Goal: Navigation & Orientation: Find specific page/section

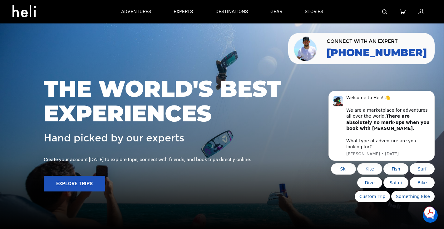
click at [327, 12] on div "adventures experts destinations gear stories" at bounding box center [222, 11] width 225 height 23
click at [313, 12] on link "stories" at bounding box center [314, 11] width 18 height 23
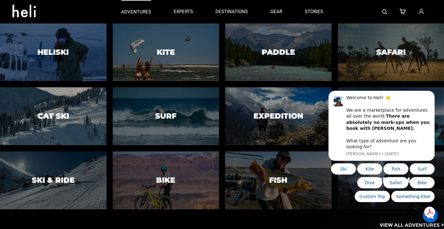
click at [138, 14] on p "adventures" at bounding box center [136, 12] width 30 height 7
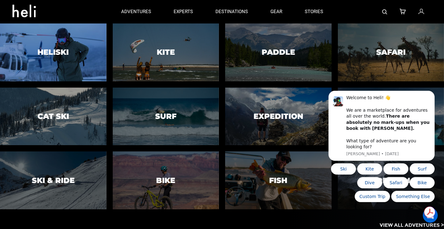
click at [71, 57] on div at bounding box center [53, 52] width 108 height 59
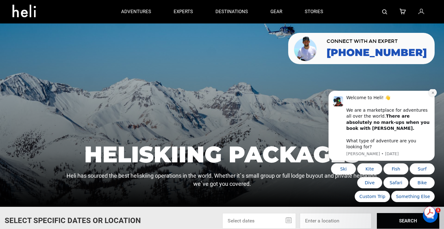
click at [434, 96] on button "Dismiss notification" at bounding box center [433, 92] width 8 height 8
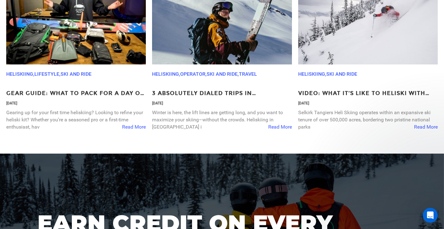
scroll to position [1834, 0]
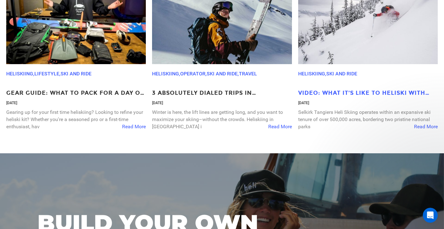
click at [319, 92] on p "Video: What It’s Like to Heliski With Selkirk Tangiers Heli Skiing" at bounding box center [368, 93] width 140 height 8
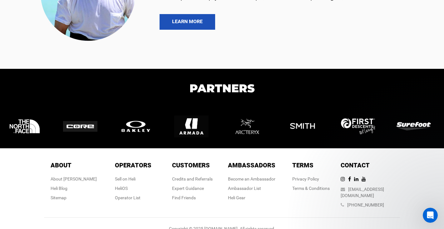
scroll to position [2291, 0]
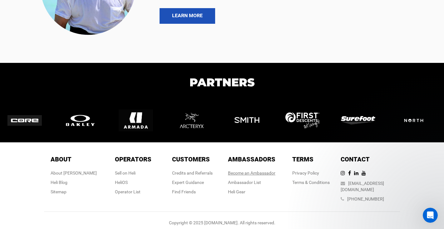
click at [265, 171] on link "Become an Ambassador" at bounding box center [251, 172] width 47 height 5
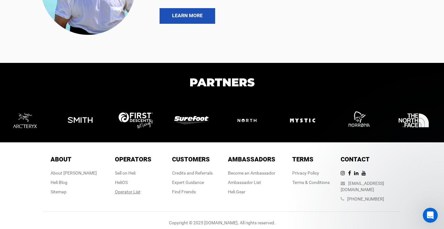
click at [138, 190] on div "Operator List" at bounding box center [133, 191] width 37 height 6
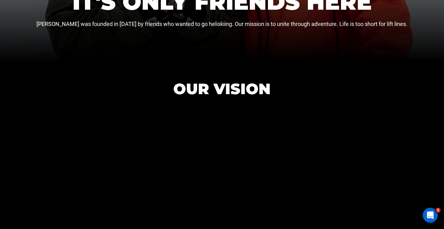
scroll to position [228, 0]
